Goal: Task Accomplishment & Management: Use online tool/utility

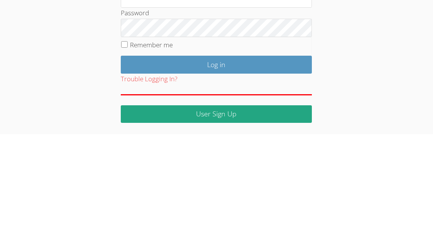
scroll to position [53, 0]
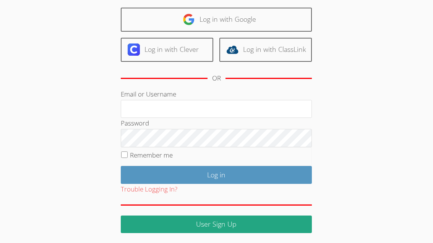
click at [127, 157] on input "Remember me" at bounding box center [124, 155] width 6 height 6
checkbox input "true"
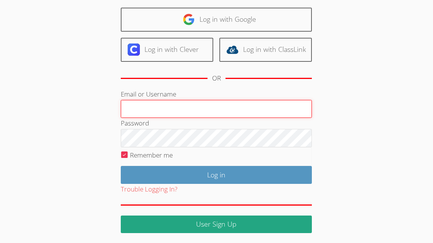
click at [135, 106] on input "Email or Username" at bounding box center [216, 109] width 191 height 18
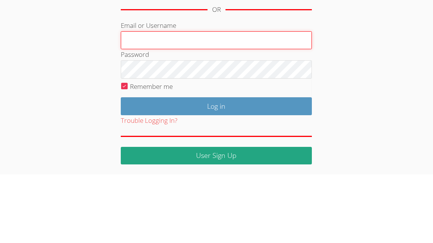
type input "joebommarito@gmail.com"
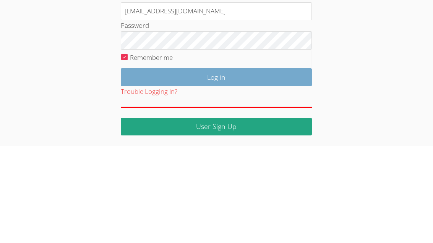
click at [297, 166] on input "Log in" at bounding box center [216, 175] width 191 height 18
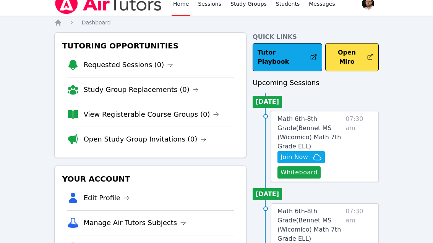
scroll to position [6, 0]
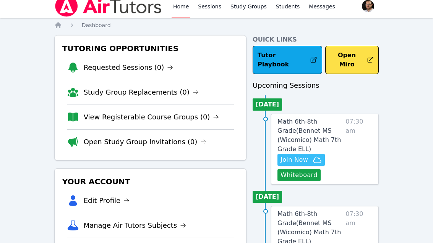
click at [323, 154] on button "Join Now" at bounding box center [300, 160] width 47 height 12
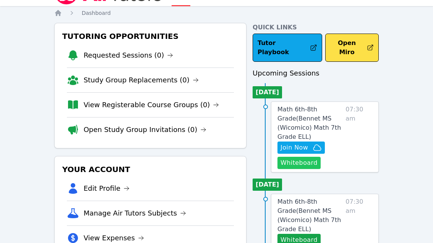
click at [311, 157] on button "Whiteboard" at bounding box center [298, 163] width 43 height 12
